Goal: Communication & Community: Answer question/provide support

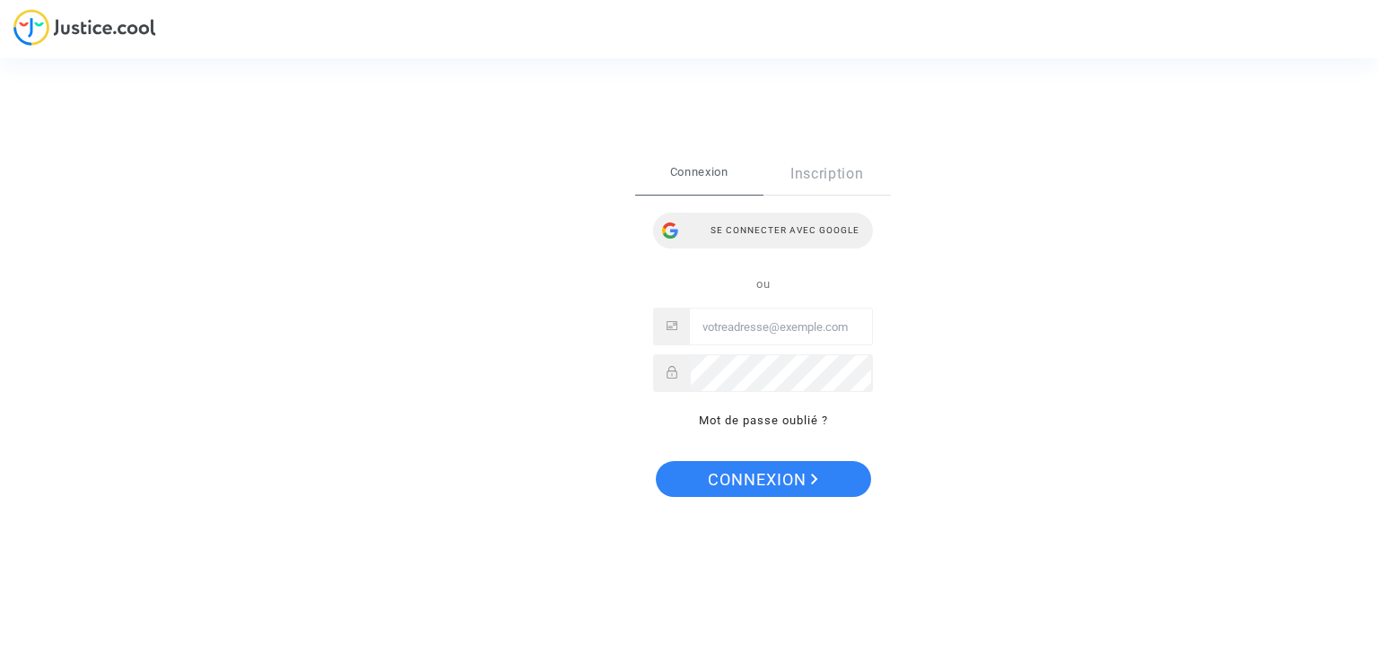
click at [765, 231] on div "Se connecter avec Google" at bounding box center [763, 231] width 220 height 36
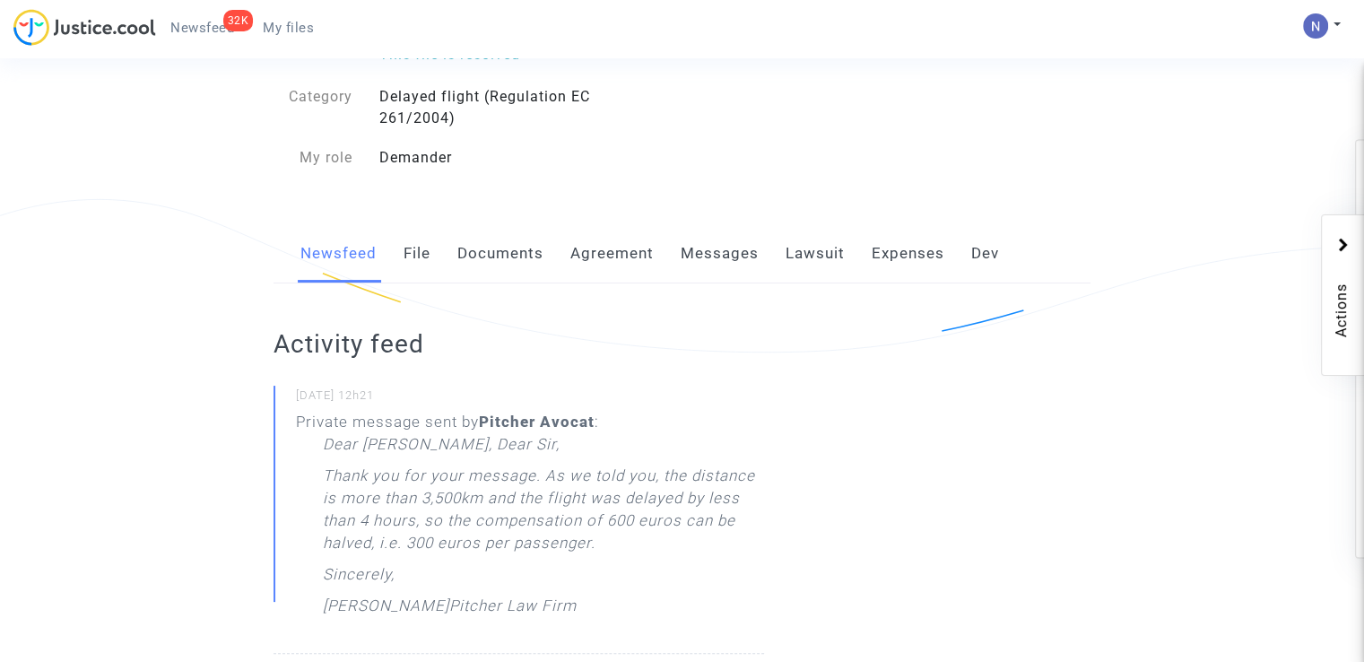
scroll to position [179, 0]
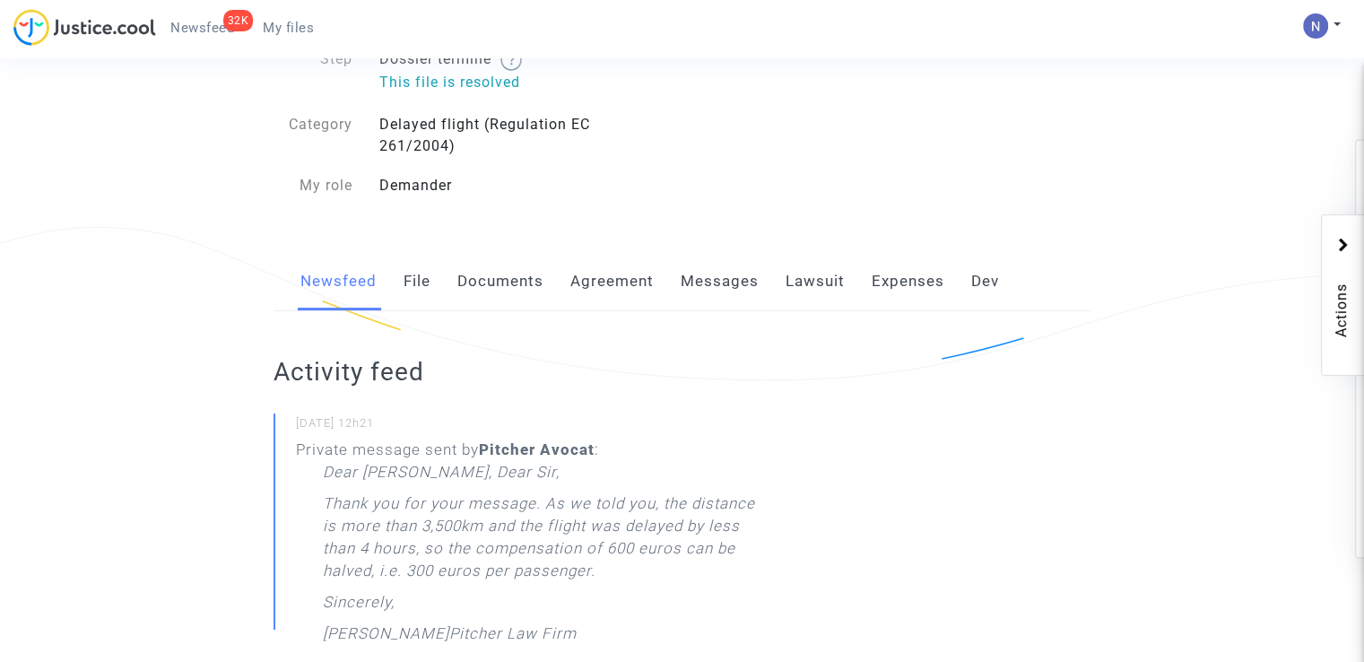
click at [737, 286] on link "Messages" at bounding box center [720, 281] width 78 height 59
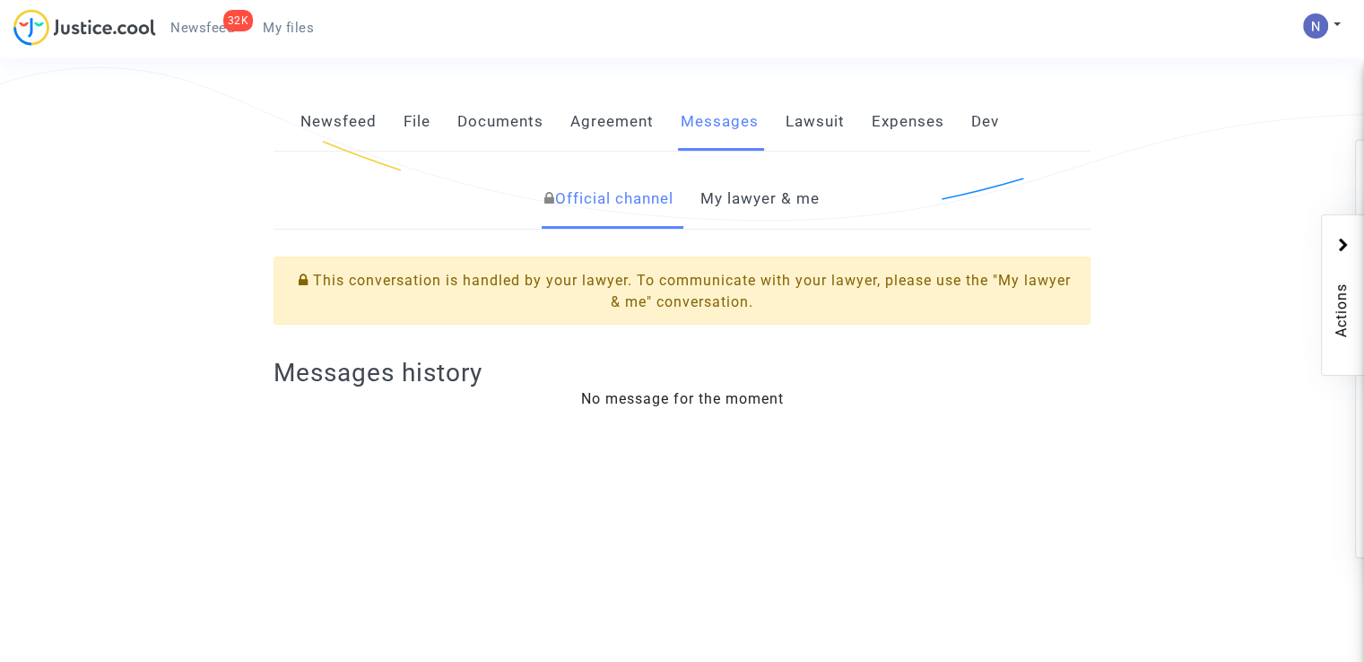
scroll to position [359, 0]
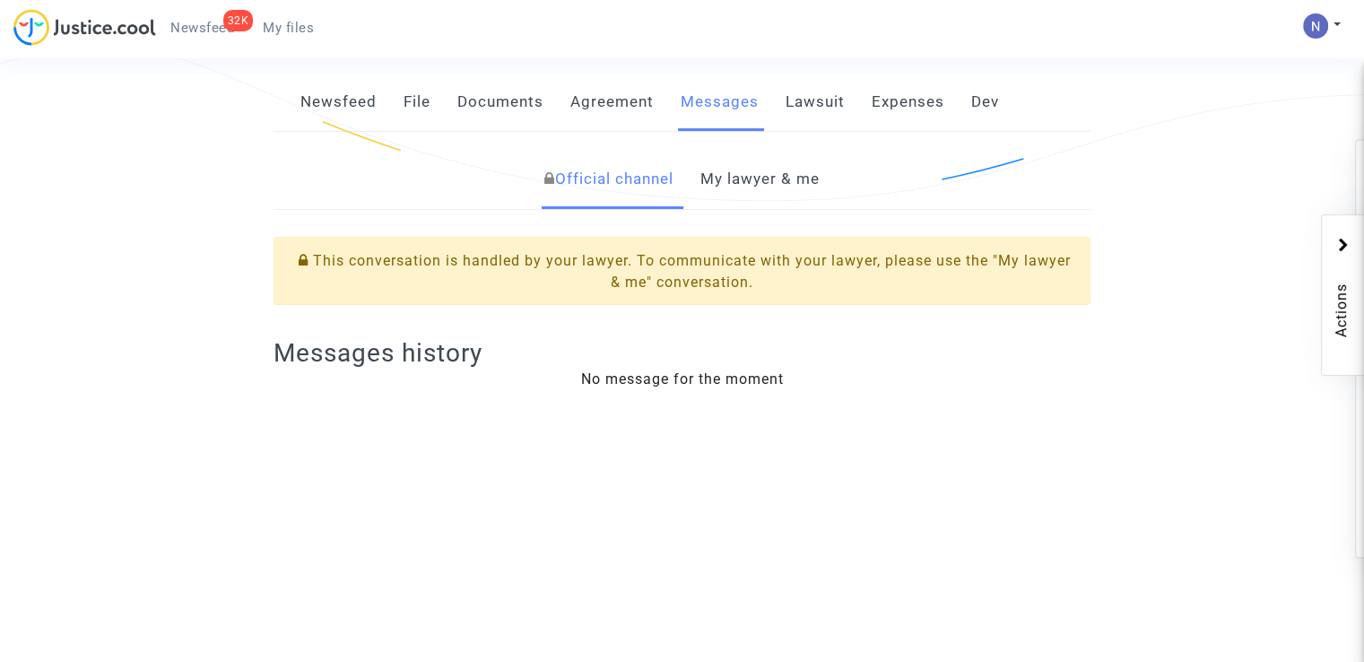
click at [728, 173] on link "My lawyer & me" at bounding box center [759, 179] width 119 height 59
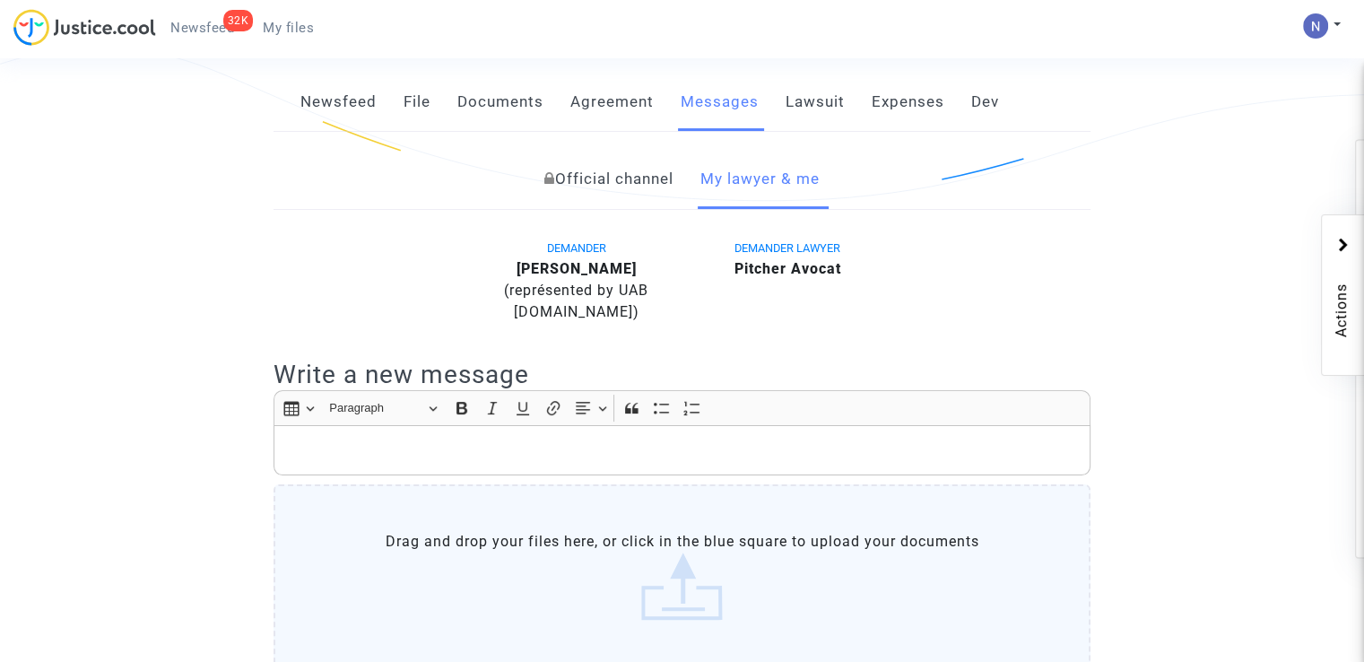
click at [545, 457] on p "Rich Text Editor, main" at bounding box center [682, 450] width 798 height 22
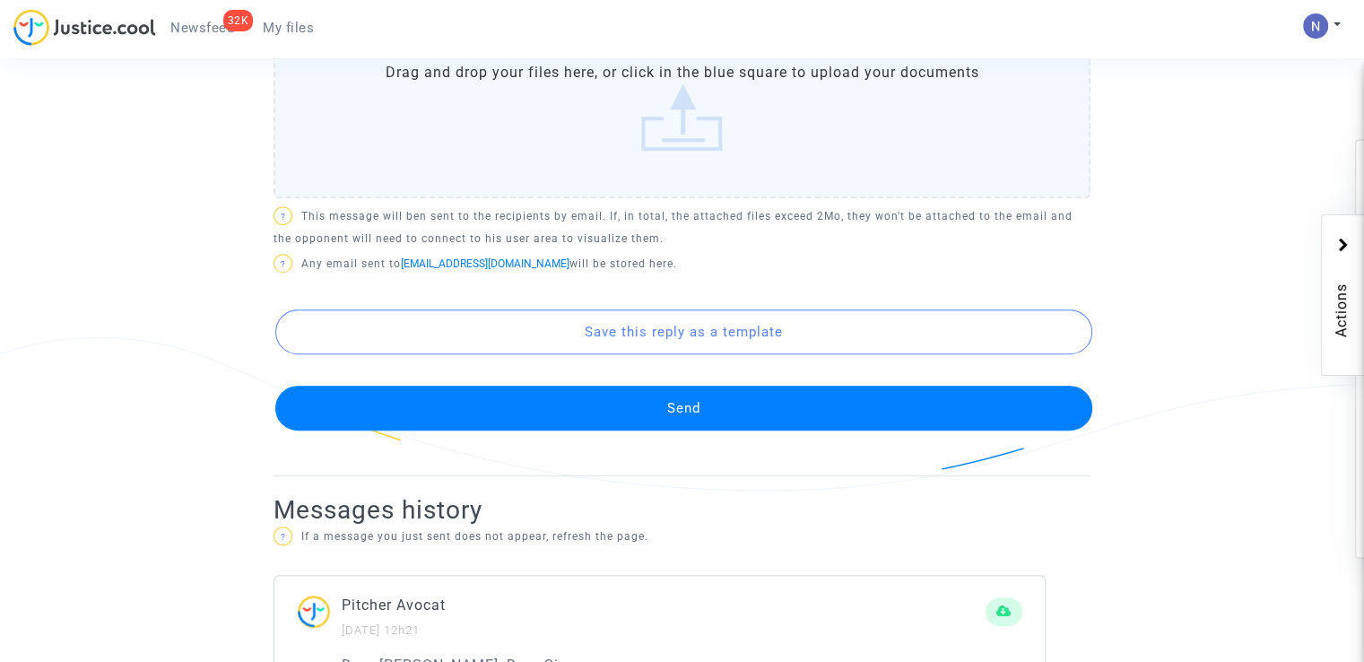
scroll to position [1076, 0]
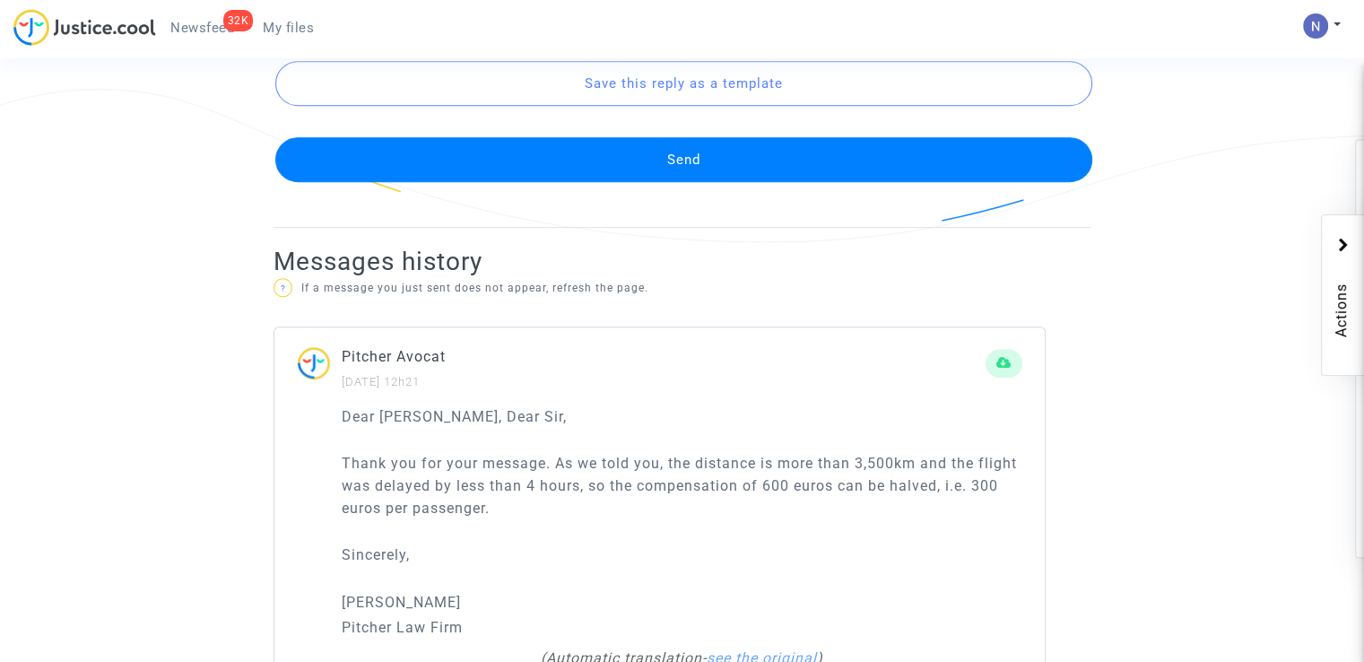
click at [555, 144] on button "Send" at bounding box center [683, 159] width 817 height 45
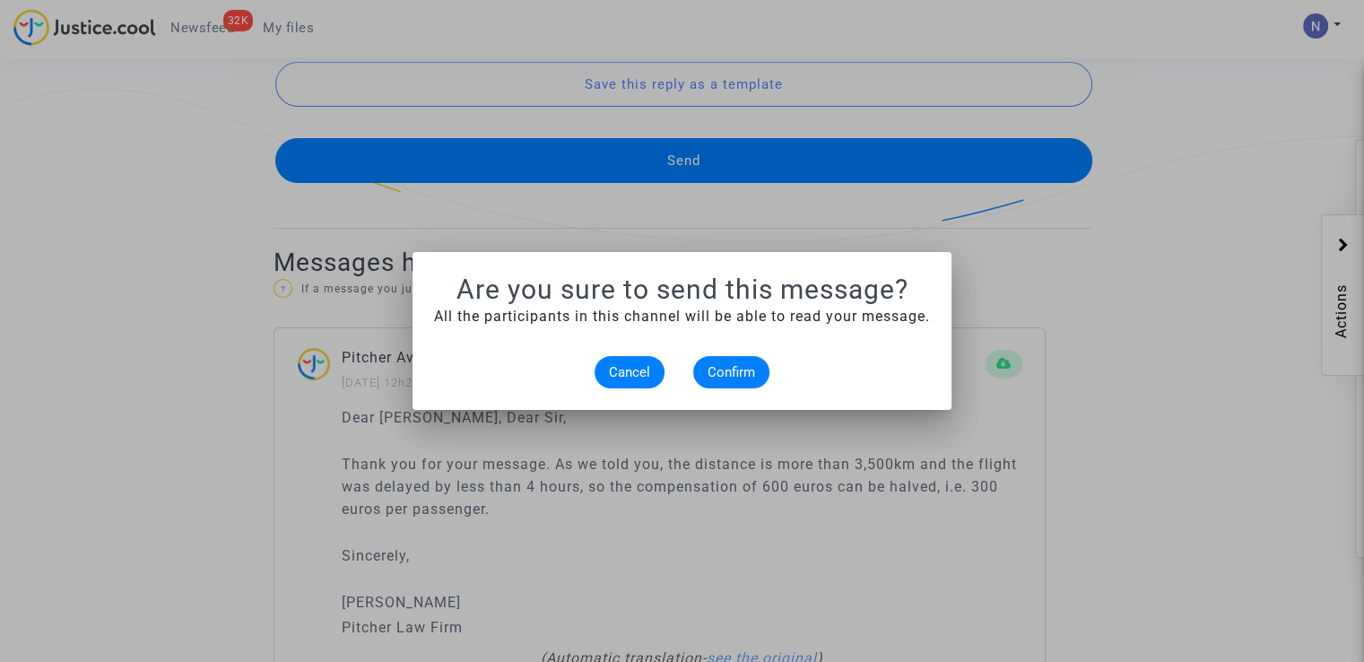
scroll to position [0, 0]
click at [734, 380] on button "Confirm" at bounding box center [731, 372] width 76 height 32
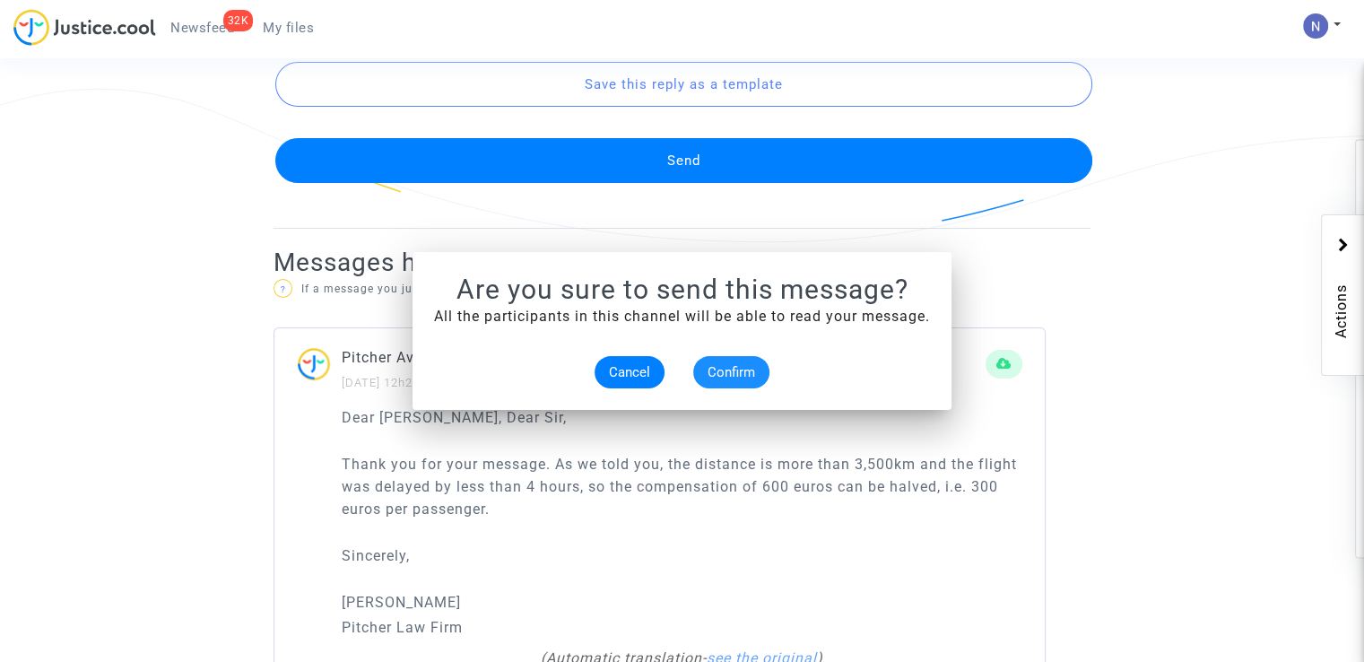
scroll to position [1076, 0]
